Goal: Task Accomplishment & Management: Manage account settings

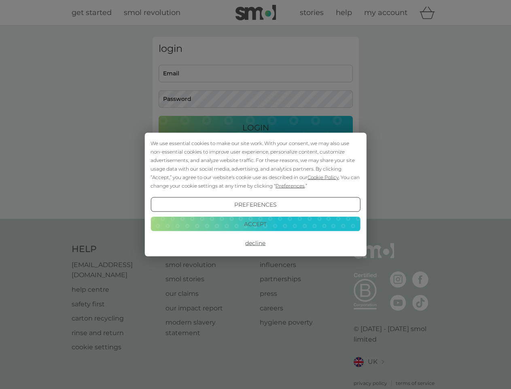
click at [324, 177] on span "Cookie Policy" at bounding box center [323, 177] width 31 height 6
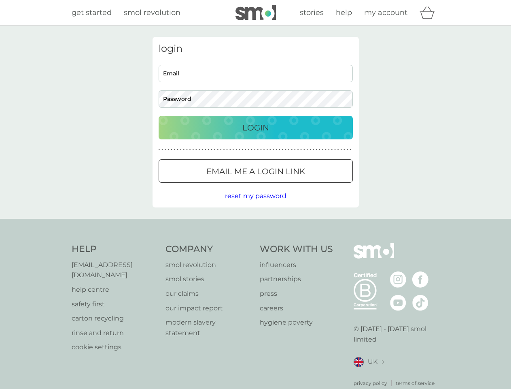
click at [290, 185] on div "login Email Password Login ● ● ● ● ● ● ● ● ● ● ● ● ● ● ● ● ● ● ● ● ● ● ● ● ● ● …" at bounding box center [256, 122] width 207 height 170
click at [256, 204] on div "login Email Password Login ● ● ● ● ● ● ● ● ● ● ● ● ● ● ● ● ● ● ● ● ● ● ● ● ● ● …" at bounding box center [256, 122] width 207 height 170
click at [256, 243] on div "Help [EMAIL_ADDRESS][DOMAIN_NAME] help centre safety first carton recycling rin…" at bounding box center [256, 315] width 368 height 144
click at [256, 224] on div "Help [EMAIL_ADDRESS][DOMAIN_NAME] help centre safety first carton recycling rin…" at bounding box center [255, 315] width 511 height 192
